Goal: Browse casually

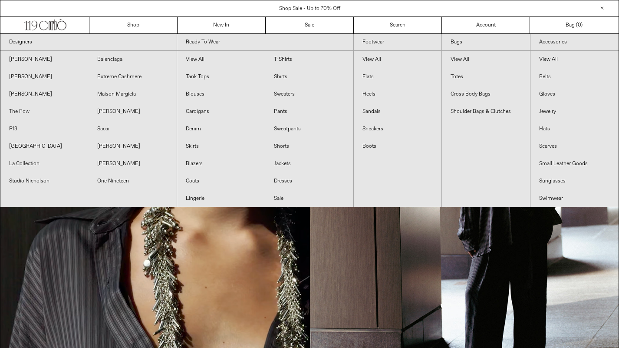
click at [23, 110] on link "The Row" at bounding box center [44, 111] width 88 height 17
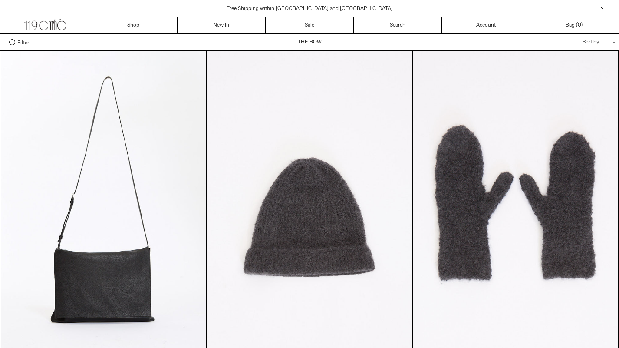
click at [597, 44] on div "Sort by .cls-1{fill:#231f20}" at bounding box center [571, 42] width 78 height 16
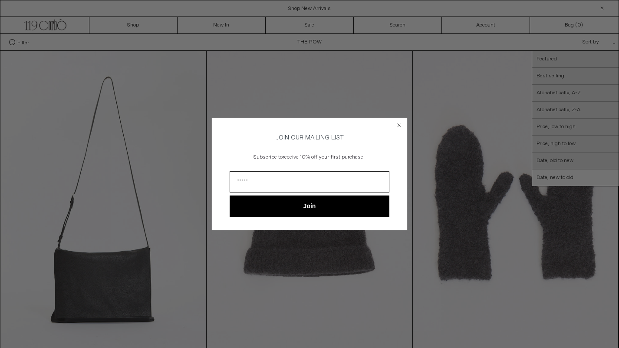
click at [400, 124] on circle "Close dialog" at bounding box center [400, 125] width 8 height 8
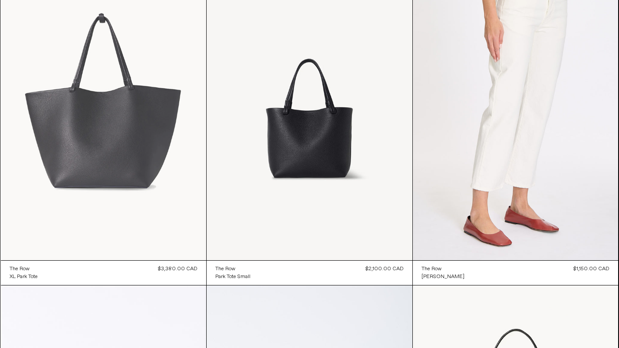
scroll to position [7091, 0]
